Goal: Task Accomplishment & Management: Use online tool/utility

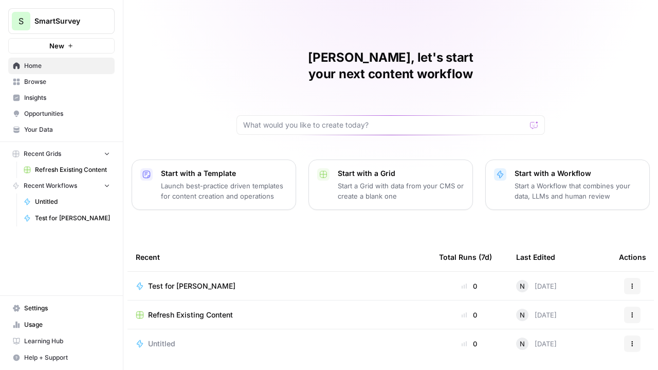
click at [207, 309] on span "Refresh Existing Content" at bounding box center [190, 314] width 85 height 10
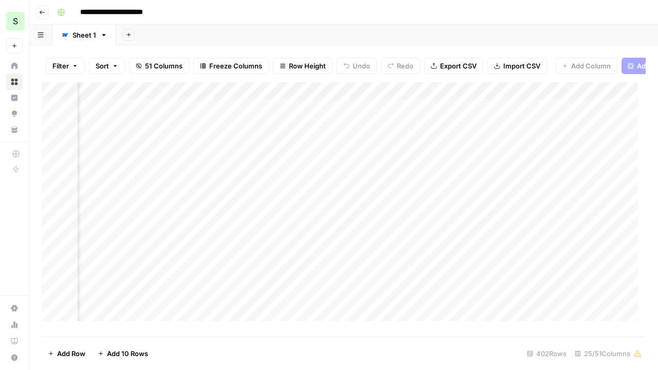
scroll to position [0, 2357]
click at [624, 187] on div "Add Column" at bounding box center [344, 205] width 604 height 246
drag, startPoint x: 523, startPoint y: 95, endPoint x: 462, endPoint y: 100, distance: 61.9
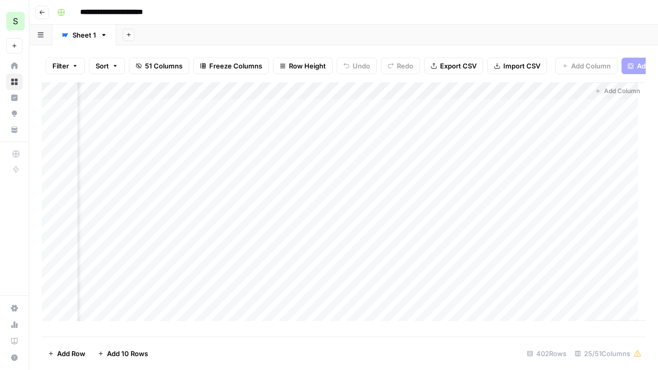
click at [462, 100] on div "Add Column" at bounding box center [344, 205] width 604 height 246
click at [476, 184] on div "Add Column" at bounding box center [344, 205] width 604 height 246
